Goal: Transaction & Acquisition: Purchase product/service

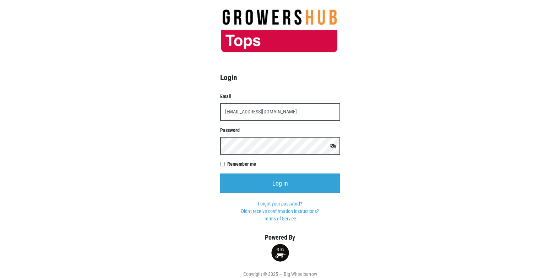
type input "[EMAIL_ADDRESS][DOMAIN_NAME]"
click at [220, 173] on input "Log in" at bounding box center [280, 183] width 120 height 20
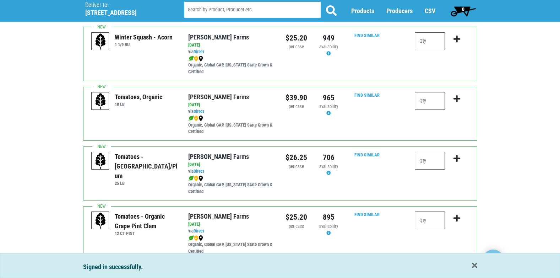
scroll to position [249, 0]
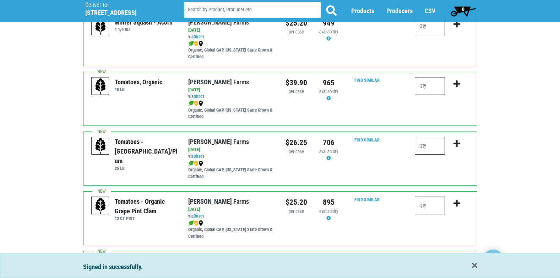
click at [439, 147] on input "number" at bounding box center [430, 146] width 30 height 18
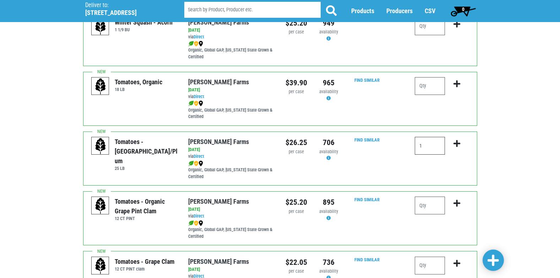
type input "1"
click at [456, 144] on icon "submit" at bounding box center [457, 144] width 7 height 8
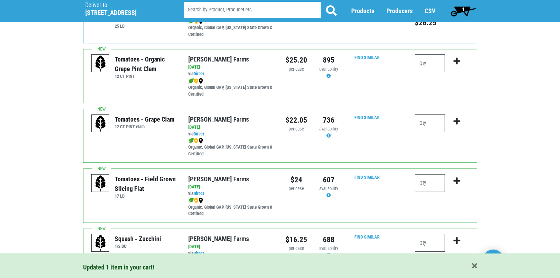
scroll to position [426, 0]
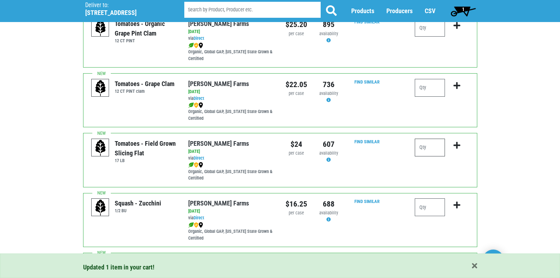
click at [432, 148] on input "number" at bounding box center [430, 148] width 30 height 18
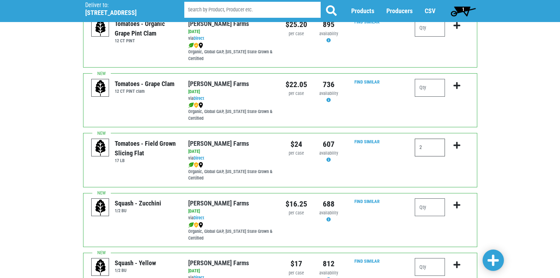
type input "2"
click at [458, 144] on icon "submit" at bounding box center [457, 145] width 7 height 8
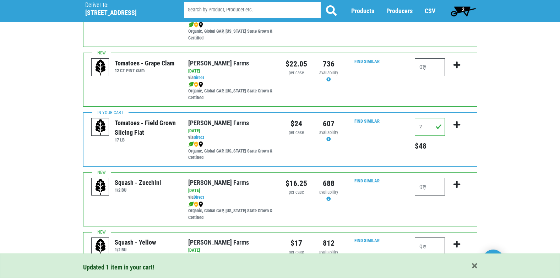
scroll to position [462, 0]
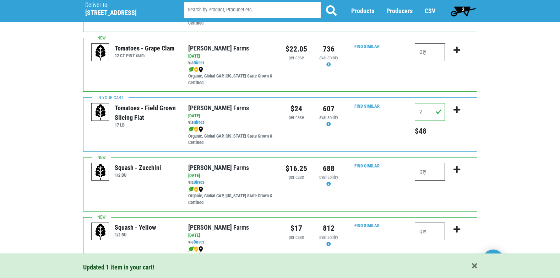
click at [439, 167] on input "number" at bounding box center [430, 172] width 30 height 18
type input "1"
click at [458, 169] on icon "submit" at bounding box center [457, 169] width 7 height 8
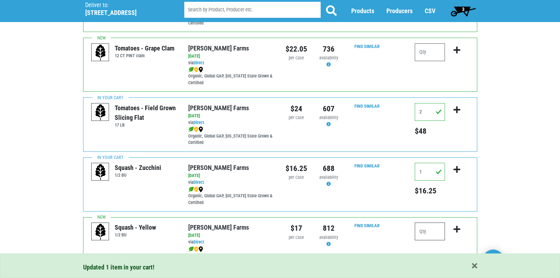
click at [429, 230] on input "number" at bounding box center [430, 231] width 30 height 18
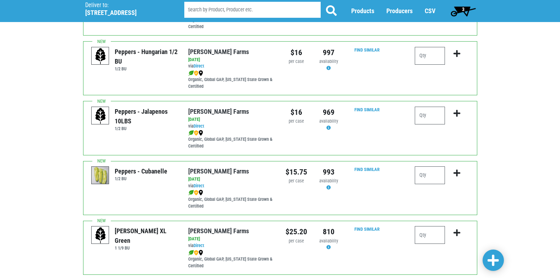
scroll to position [959, 0]
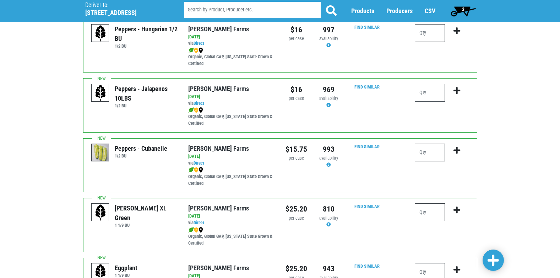
click at [437, 216] on input "number" at bounding box center [430, 212] width 30 height 18
type input "2"
click at [456, 211] on icon "submit" at bounding box center [457, 210] width 7 height 8
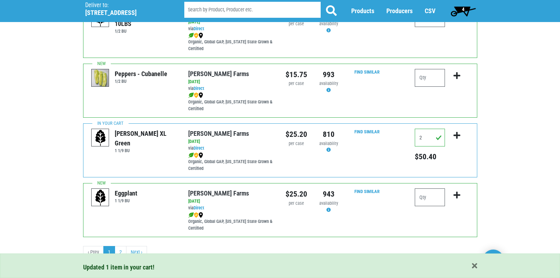
scroll to position [1038, 0]
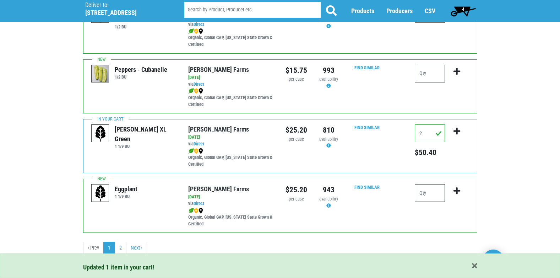
click at [436, 195] on input "number" at bounding box center [430, 193] width 30 height 18
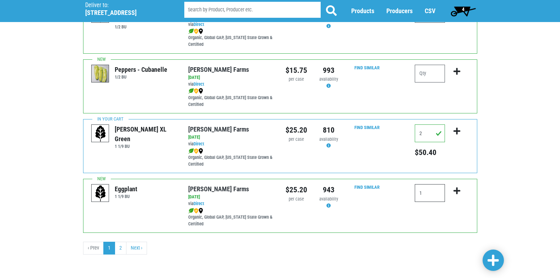
type input "1"
click at [457, 191] on icon "submit" at bounding box center [457, 191] width 7 height 8
click at [121, 251] on link "2" at bounding box center [121, 247] width 12 height 13
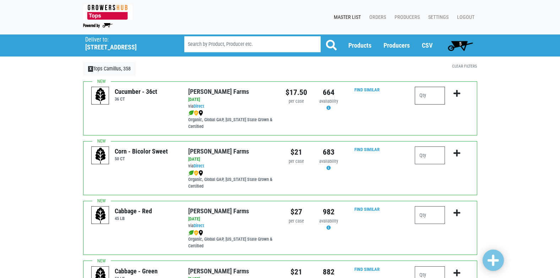
click at [439, 96] on input "number" at bounding box center [430, 96] width 30 height 18
type input "1"
click at [456, 96] on icon "submit" at bounding box center [457, 93] width 7 height 8
click at [431, 158] on input "number" at bounding box center [430, 155] width 30 height 18
type input "2"
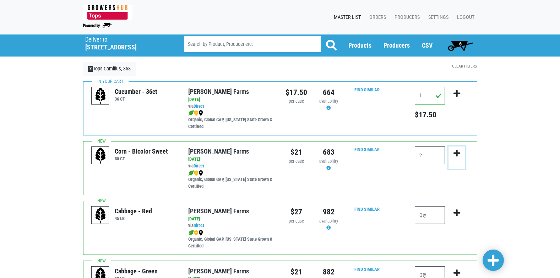
click at [456, 153] on icon "submit" at bounding box center [457, 153] width 7 height 8
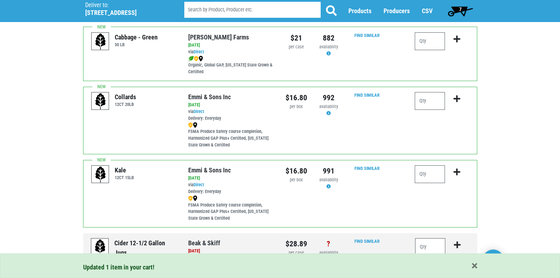
scroll to position [249, 0]
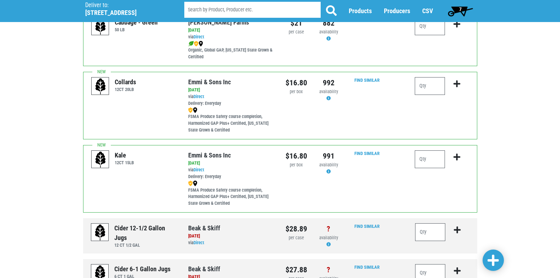
click at [461, 9] on span "7" at bounding box center [460, 9] width 2 height 6
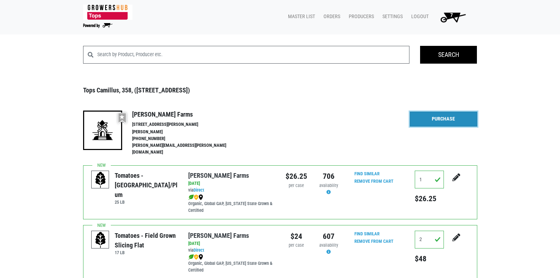
click at [434, 116] on link "Purchase" at bounding box center [443, 119] width 67 height 15
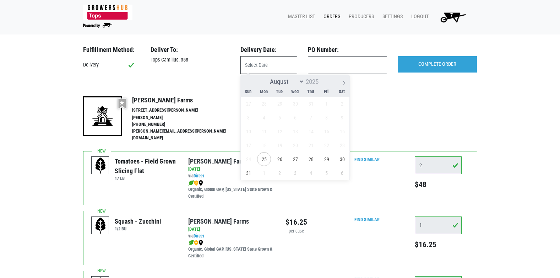
click at [266, 67] on input "text" at bounding box center [268, 65] width 57 height 18
click at [281, 159] on span "26" at bounding box center [280, 159] width 14 height 14
type input "2025-08-26"
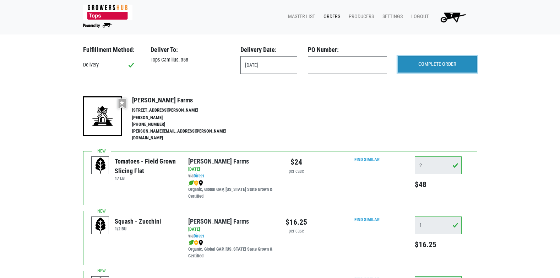
click at [421, 61] on input "COMPLETE ORDER" at bounding box center [437, 64] width 79 height 16
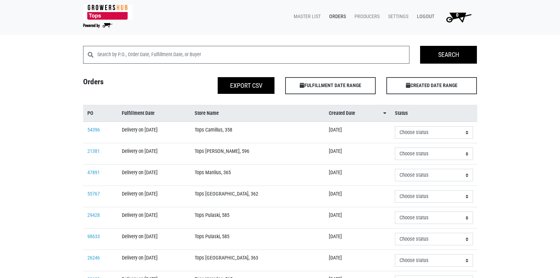
click at [429, 15] on link "Logout" at bounding box center [424, 16] width 26 height 13
